Goal: Information Seeking & Learning: Learn about a topic

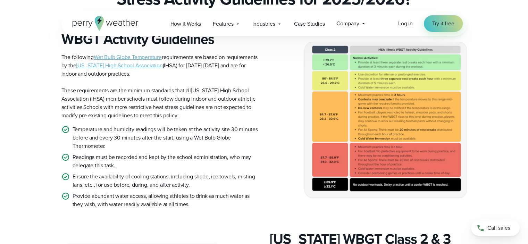
scroll to position [200, 0]
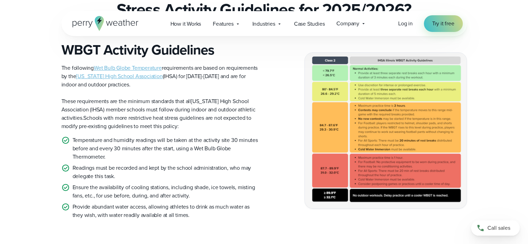
click at [122, 97] on span "These requirements are the minimum standards that all" at bounding box center [126, 101] width 130 height 8
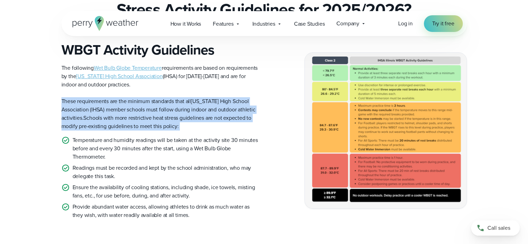
click at [122, 97] on span "These requirements are the minimum standards that all" at bounding box center [126, 101] width 130 height 8
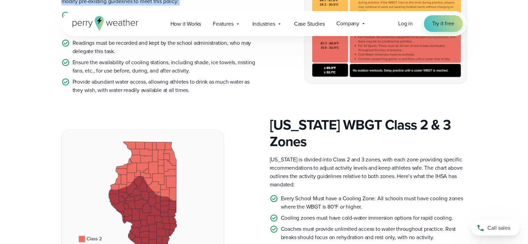
scroll to position [339, 0]
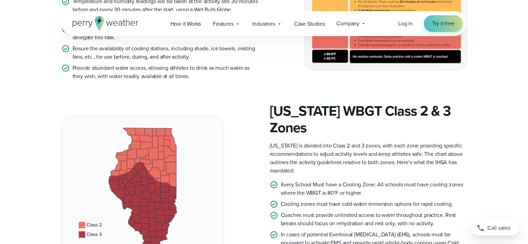
click at [306, 142] on p "[US_STATE] is divided into Class 2 and 3 zones, with each zone providing specif…" at bounding box center [368, 158] width 197 height 33
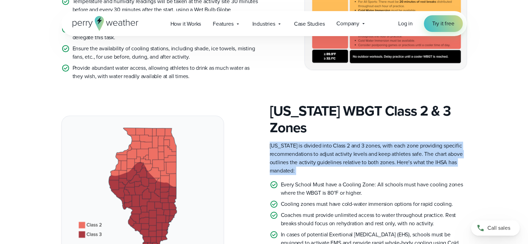
click at [306, 142] on p "[US_STATE] is divided into Class 2 and 3 zones, with each zone providing specif…" at bounding box center [368, 158] width 197 height 33
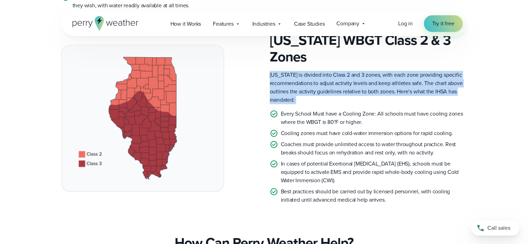
scroll to position [385, 0]
